Goal: Find specific page/section: Find specific page/section

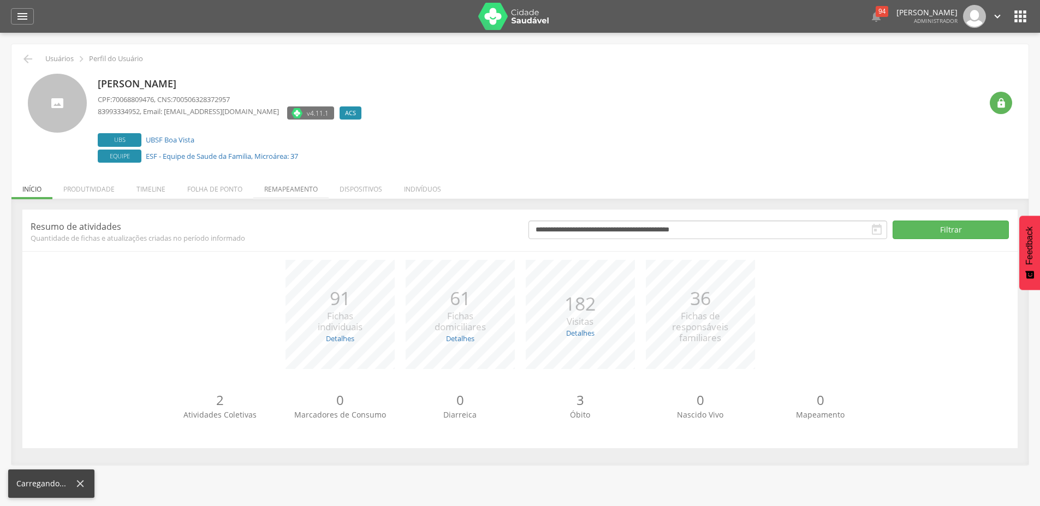
click at [289, 197] on li "Remapeamento" at bounding box center [290, 187] width 75 height 26
click at [230, 191] on li "Folha de ponto" at bounding box center [214, 187] width 77 height 26
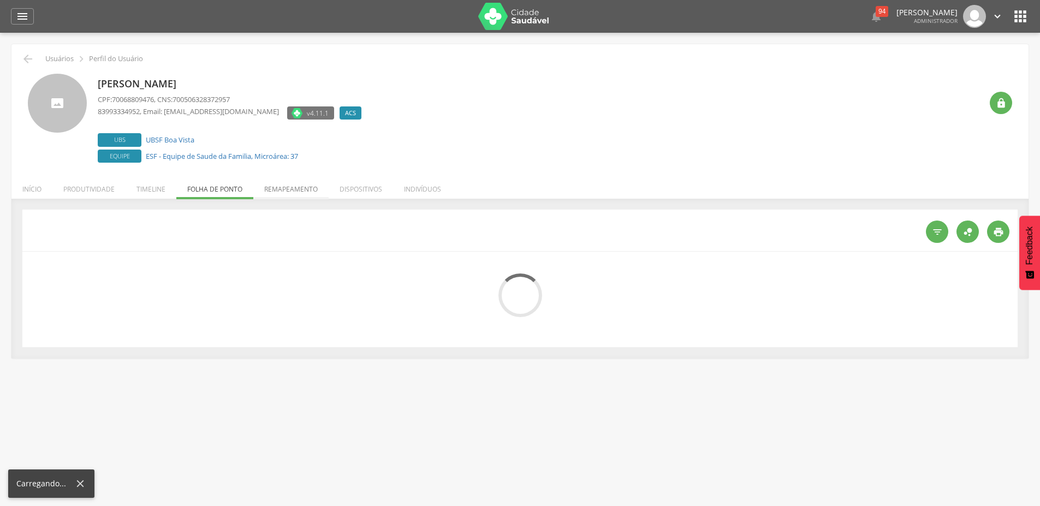
click at [283, 191] on li "Remapeamento" at bounding box center [290, 187] width 75 height 26
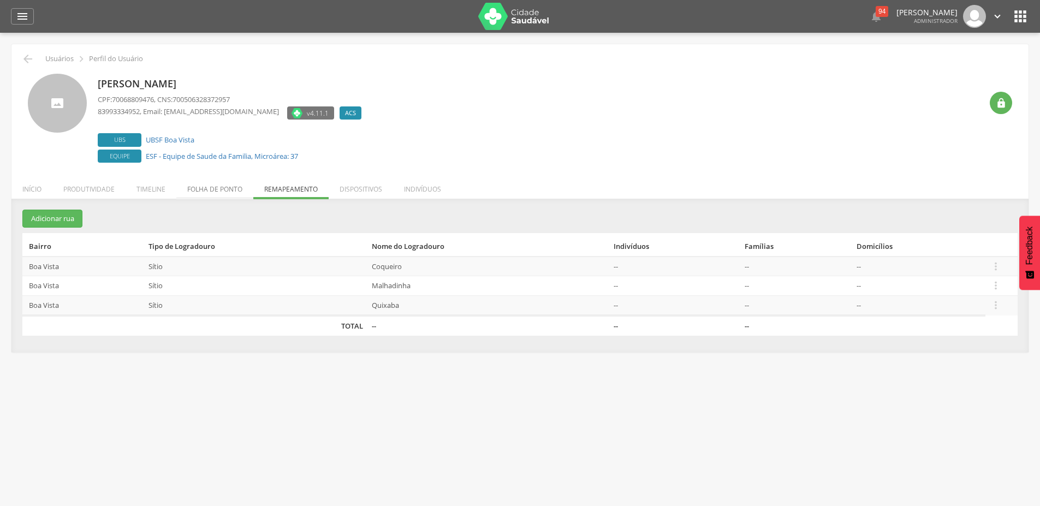
click at [228, 189] on li "Folha de ponto" at bounding box center [214, 187] width 77 height 26
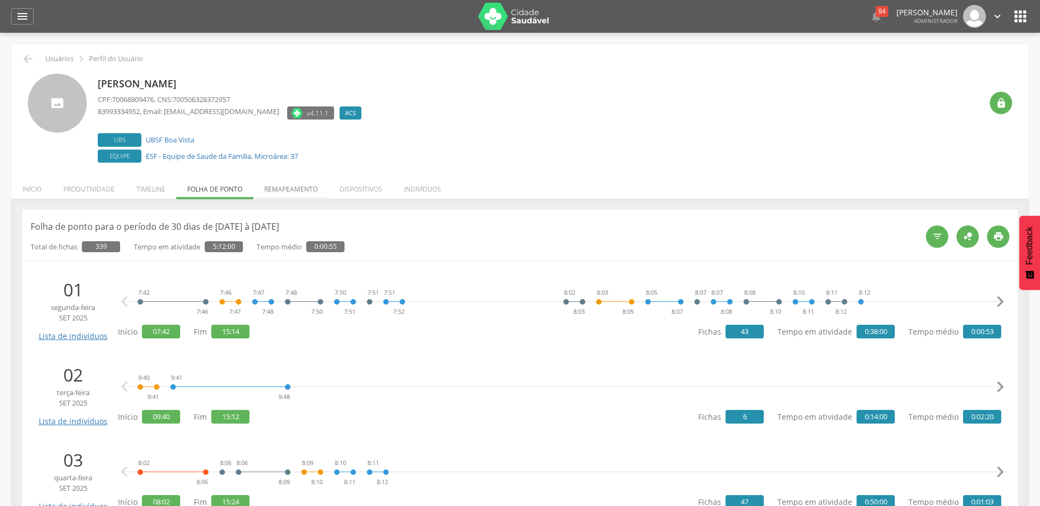
click at [309, 190] on li "Remapeamento" at bounding box center [290, 187] width 75 height 26
